Goal: Information Seeking & Learning: Learn about a topic

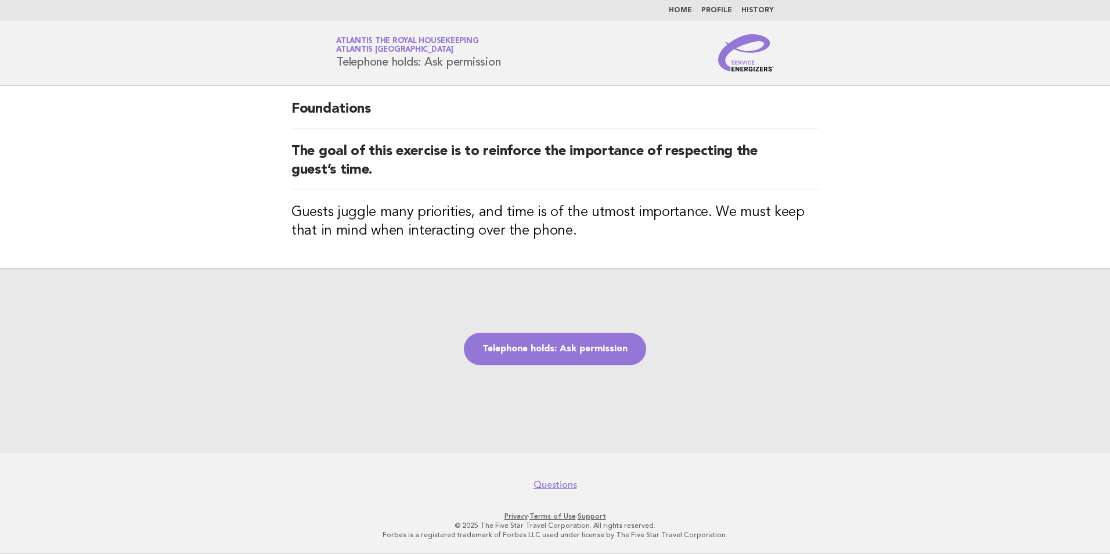
click at [681, 7] on link "Home" at bounding box center [680, 10] width 23 height 7
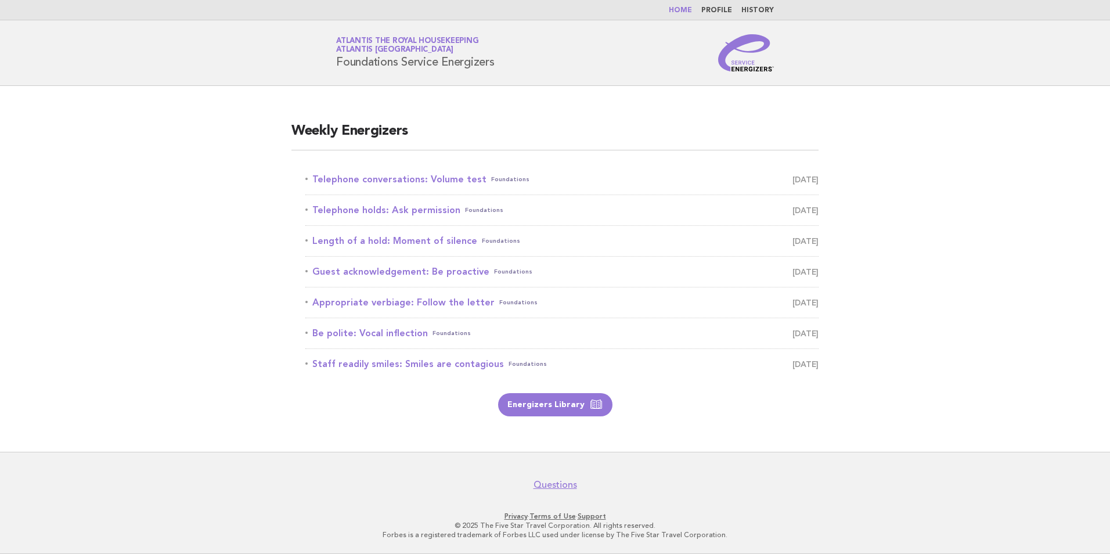
click at [756, 13] on link "History" at bounding box center [758, 10] width 33 height 7
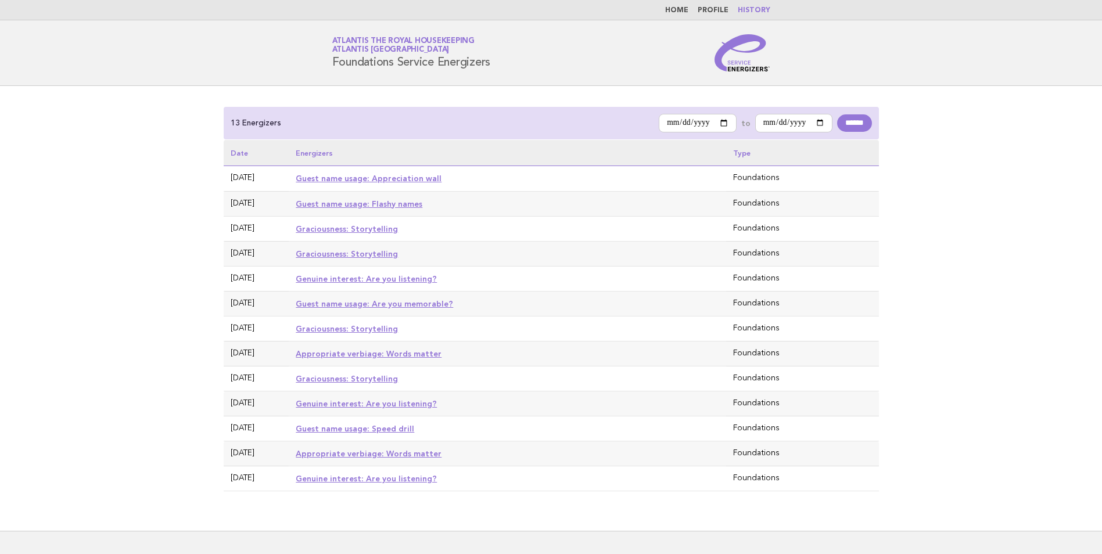
click at [357, 179] on link "Guest name usage: Appreciation wall" at bounding box center [369, 178] width 146 height 9
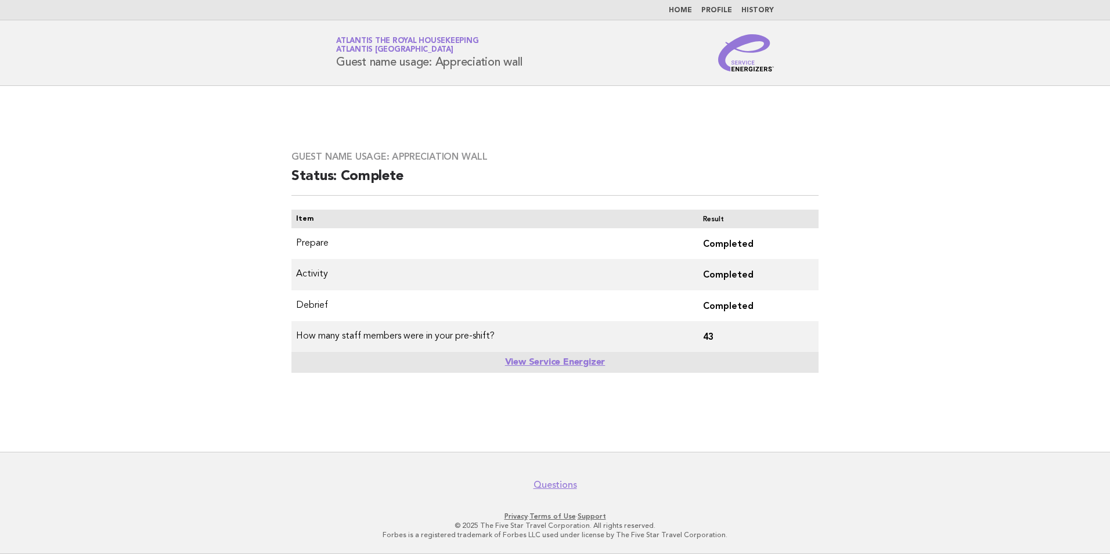
click at [548, 362] on link "View Service Energizer" at bounding box center [555, 362] width 100 height 9
